Goal: Find contact information: Find contact information

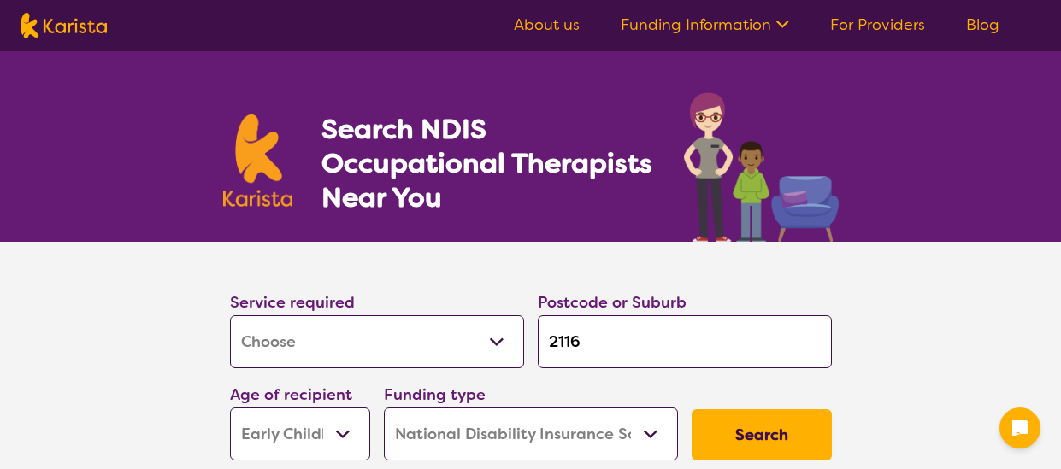
select select "[MEDICAL_DATA]"
select select "EC"
select select "NDIS"
select select "[MEDICAL_DATA]"
select select "EC"
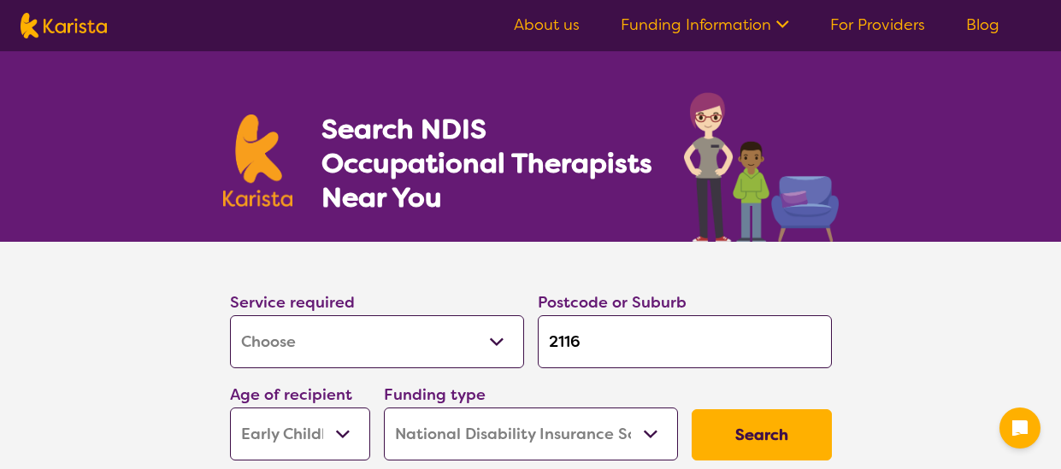
select select "NDIS"
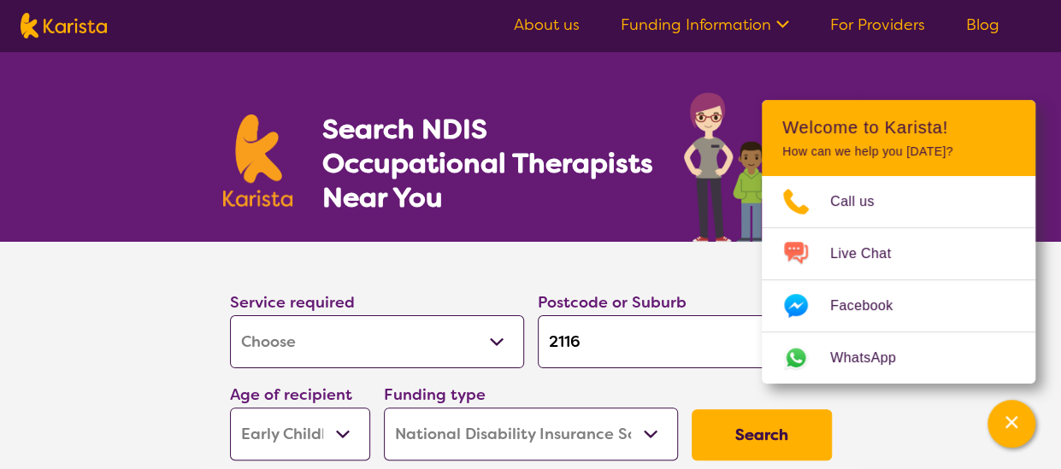
click at [500, 343] on select "Allied Health Assistant Assessment ([MEDICAL_DATA] or [MEDICAL_DATA]) Behaviour…" at bounding box center [377, 341] width 294 height 53
select select "Psychology"
click at [230, 315] on select "Allied Health Assistant Assessment ([MEDICAL_DATA] or [MEDICAL_DATA]) Behaviour…" at bounding box center [377, 341] width 294 height 53
select select "Psychology"
click at [722, 426] on button "Search" at bounding box center [762, 435] width 140 height 51
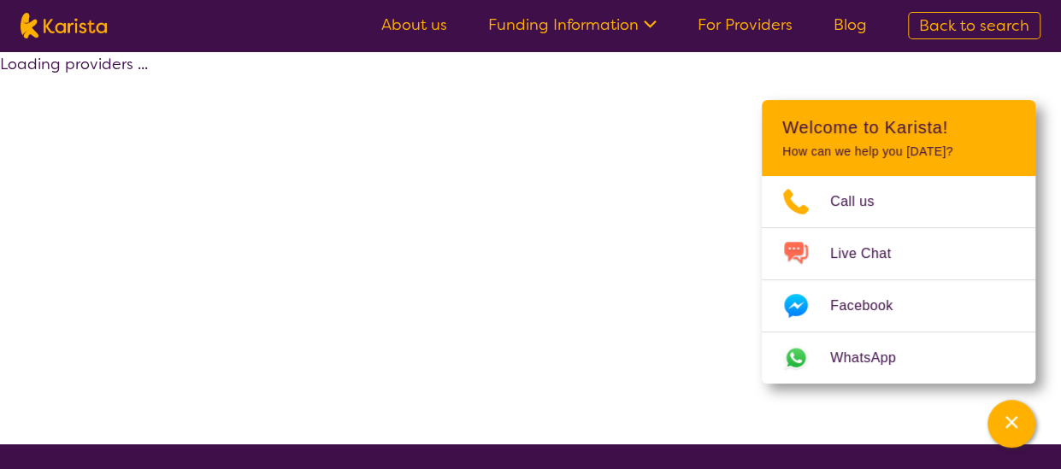
select select "by_score"
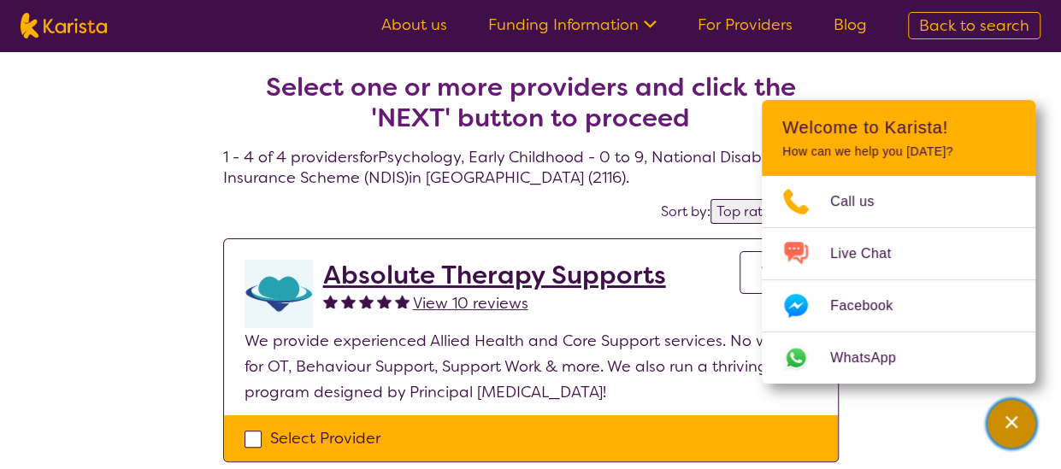
click at [1009, 424] on icon "Channel Menu" at bounding box center [1011, 422] width 12 height 12
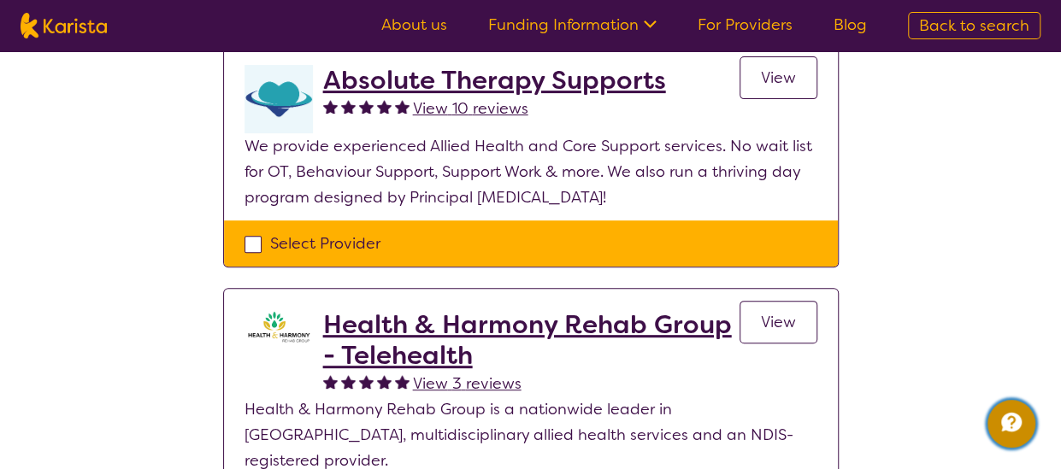
scroll to position [86, 0]
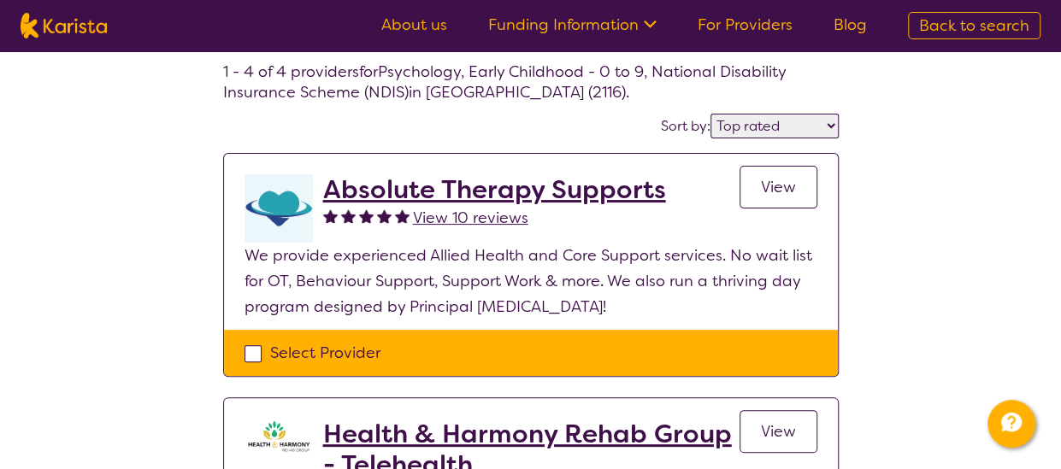
click at [572, 197] on h2 "Absolute Therapy Supports" at bounding box center [494, 189] width 343 height 31
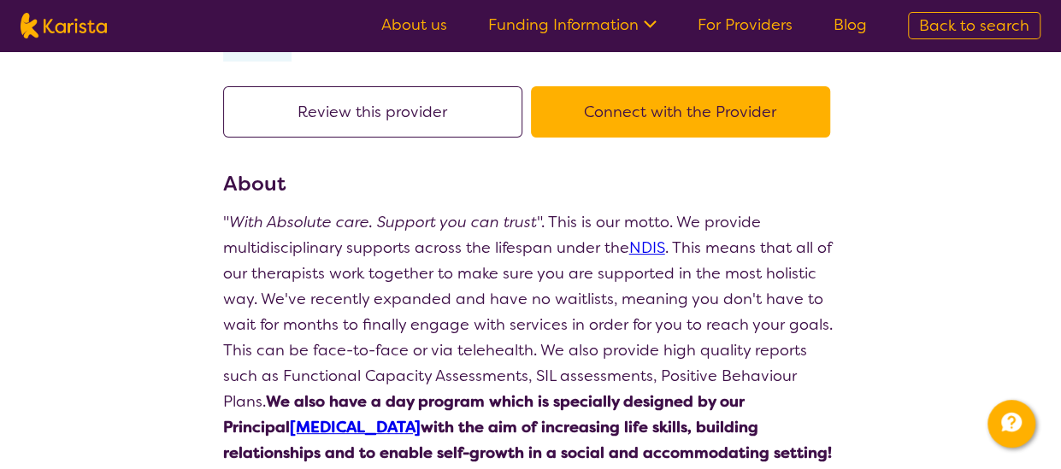
scroll to position [86, 0]
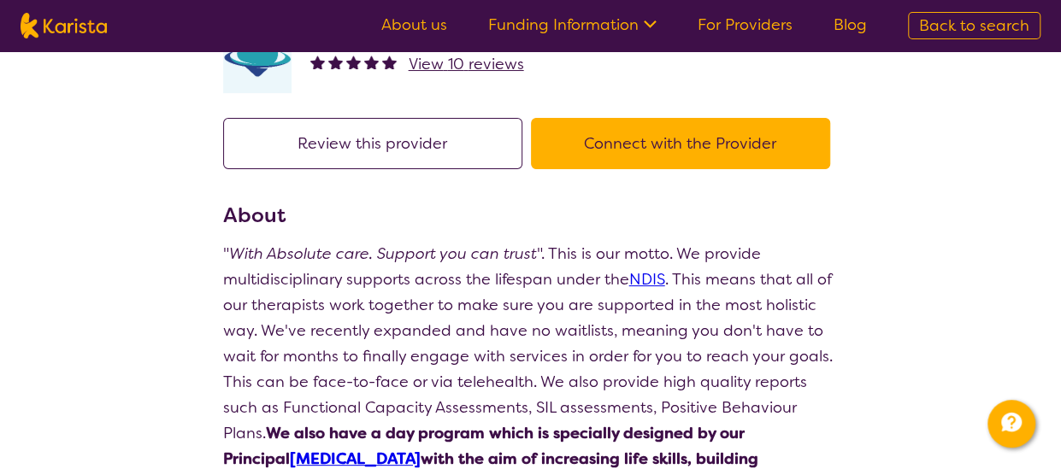
click at [658, 150] on button "Connect with the Provider" at bounding box center [680, 143] width 299 height 51
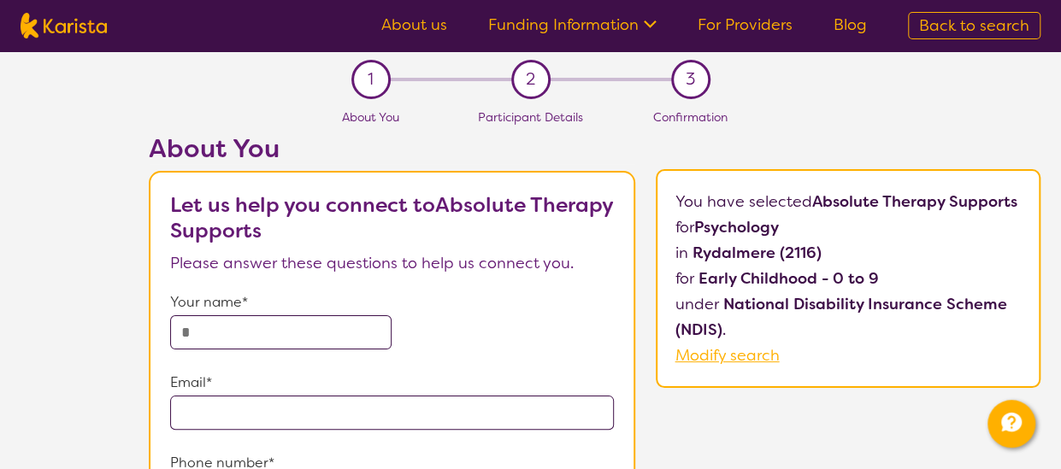
scroll to position [86, 0]
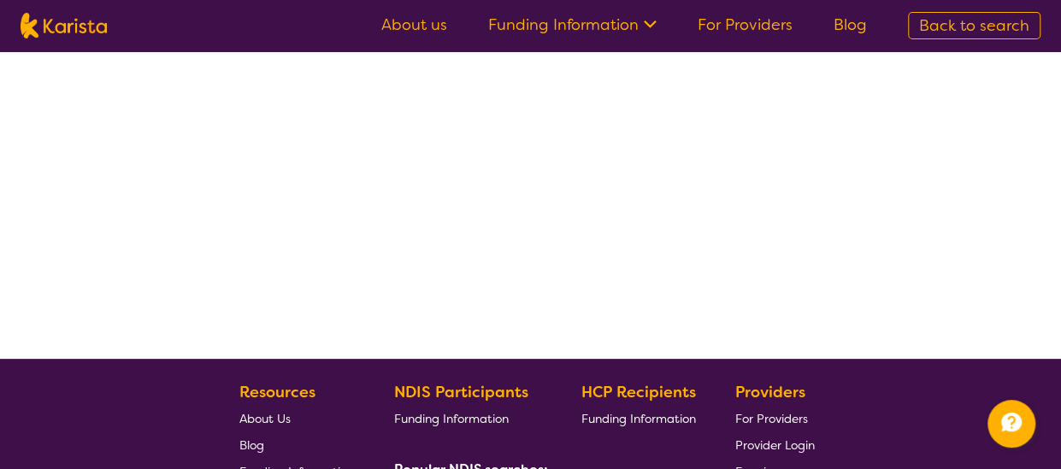
select select "by_score"
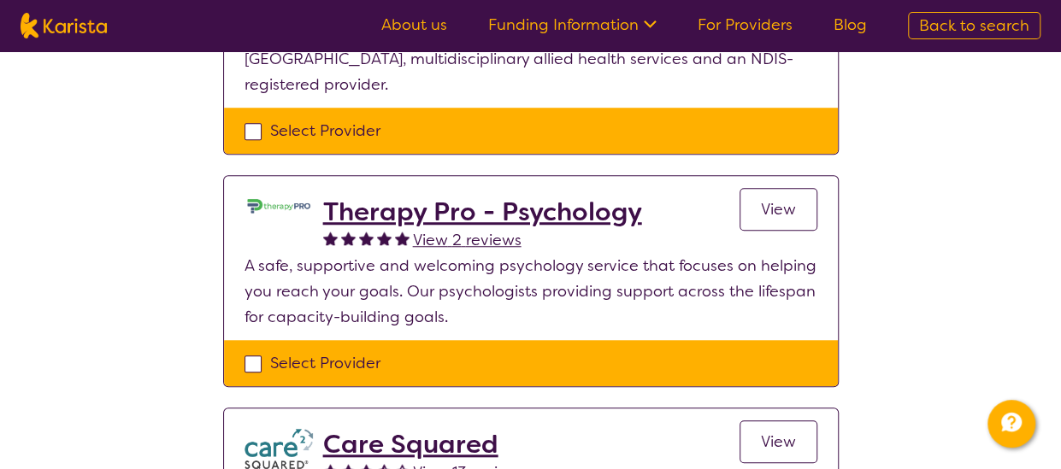
scroll to position [599, 0]
